Goal: Information Seeking & Learning: Learn about a topic

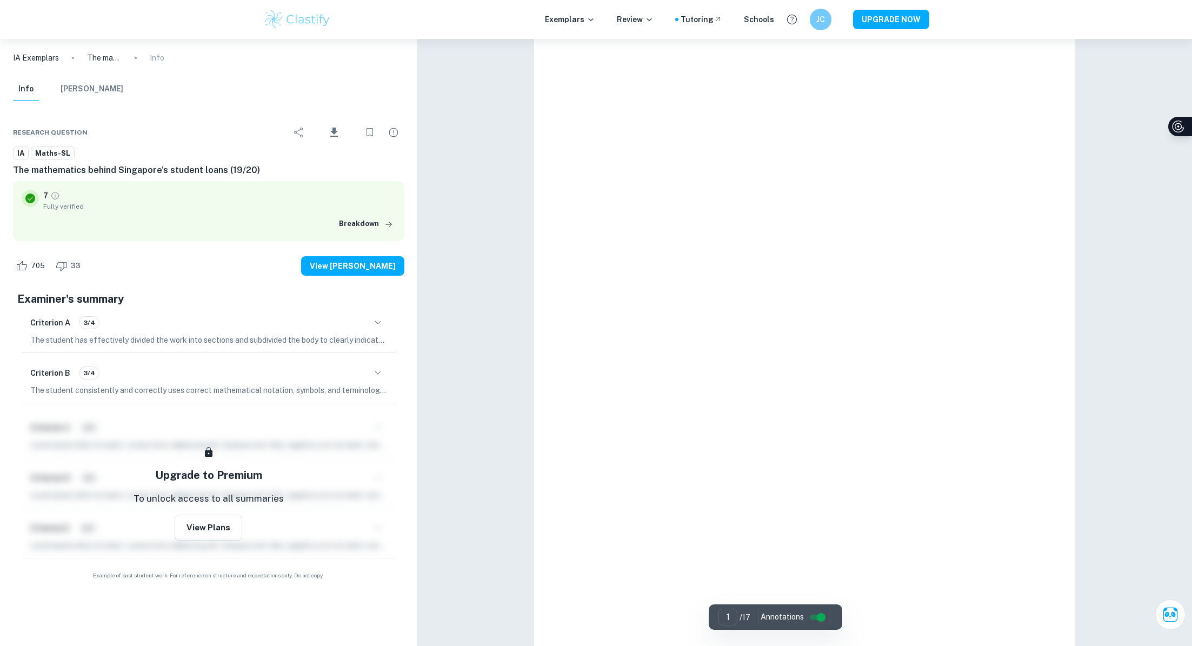
scroll to position [168, 0]
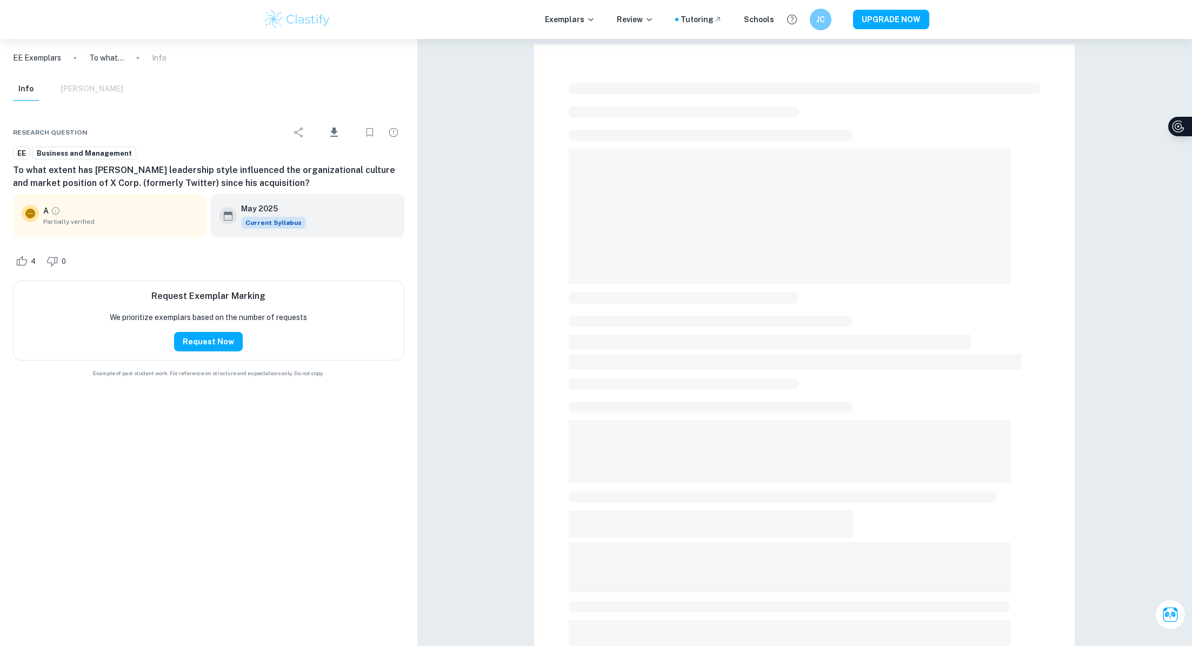
scroll to position [168, 0]
